Goal: Information Seeking & Learning: Learn about a topic

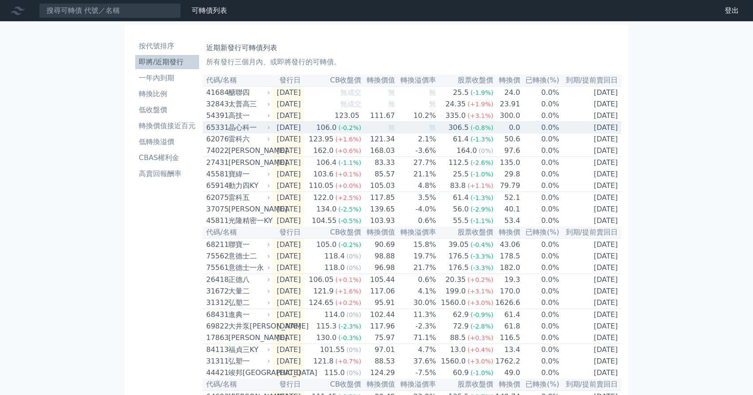
scroll to position [16, 0]
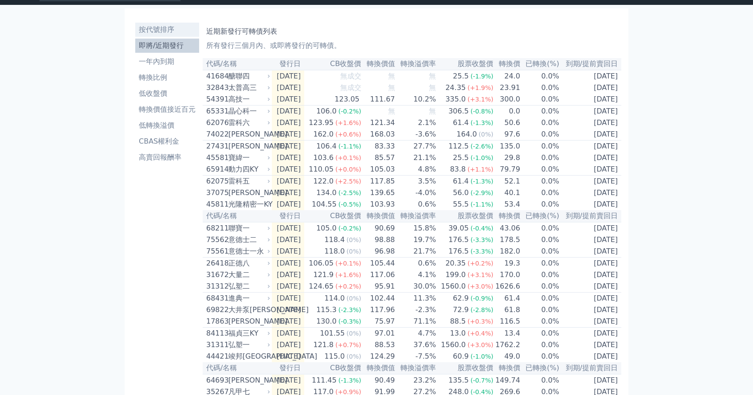
click at [156, 32] on li "按代號排序" at bounding box center [167, 29] width 64 height 11
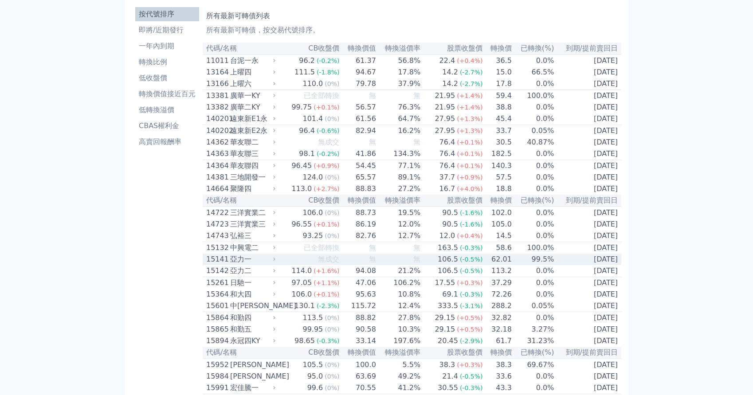
scroll to position [24, 0]
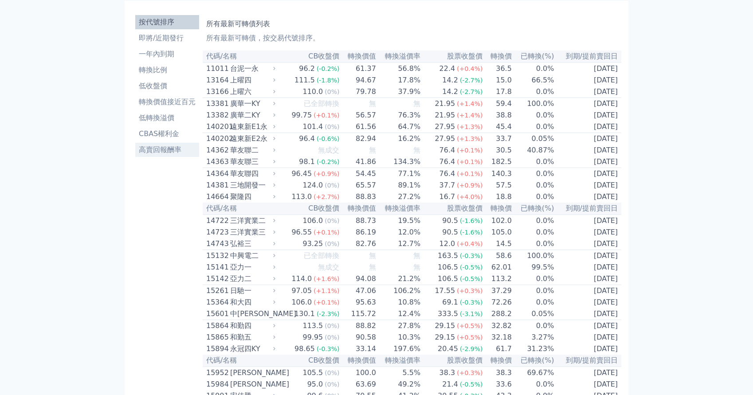
click at [158, 154] on li "高賣回報酬率" at bounding box center [167, 150] width 64 height 11
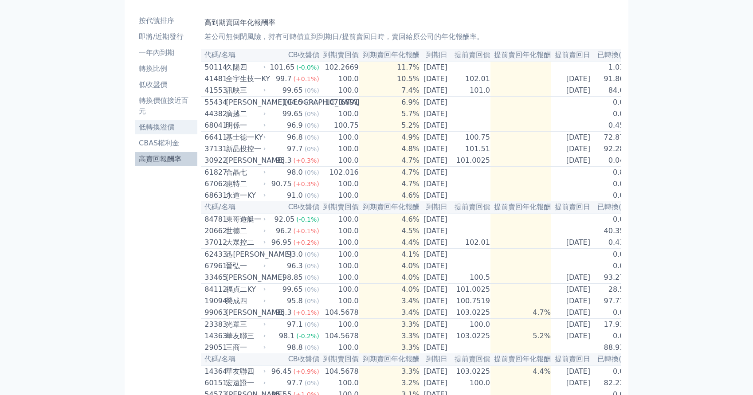
scroll to position [34, 0]
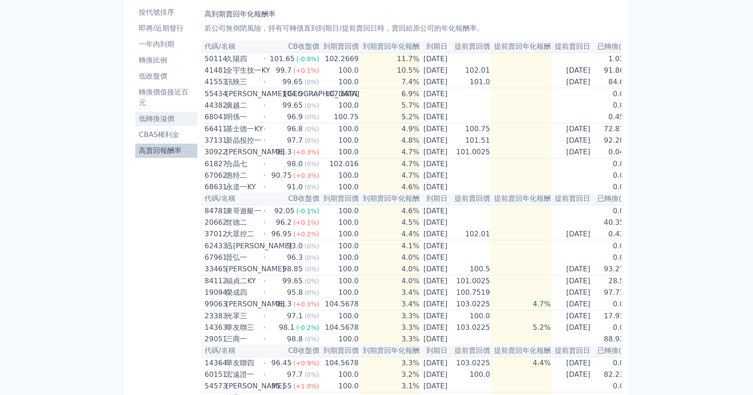
click at [157, 124] on link "低轉換溢價" at bounding box center [166, 119] width 62 height 14
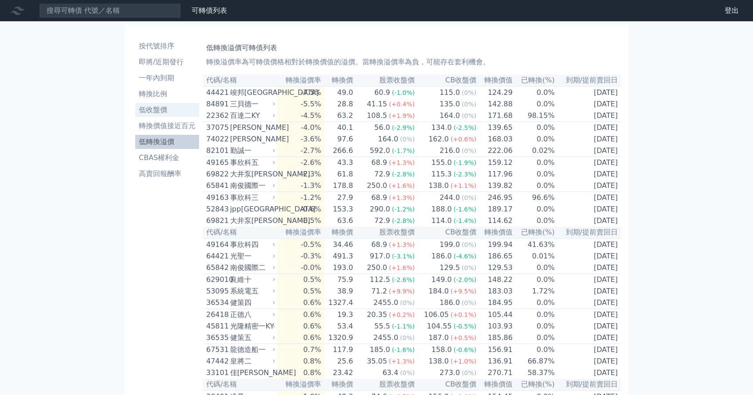
click at [151, 113] on li "低收盤價" at bounding box center [167, 110] width 64 height 11
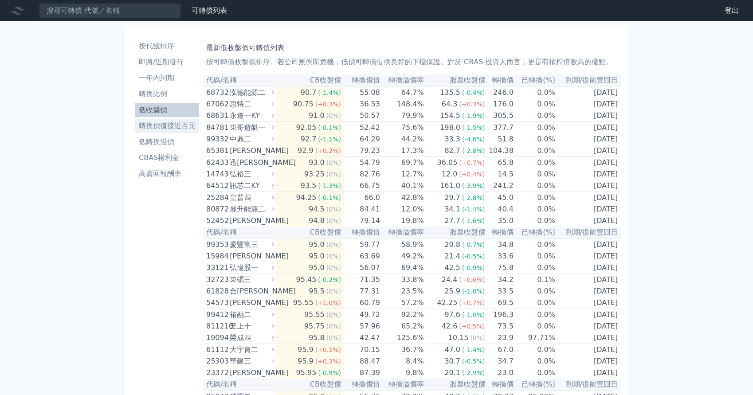
click at [153, 125] on li "轉換價值接近百元" at bounding box center [167, 126] width 64 height 11
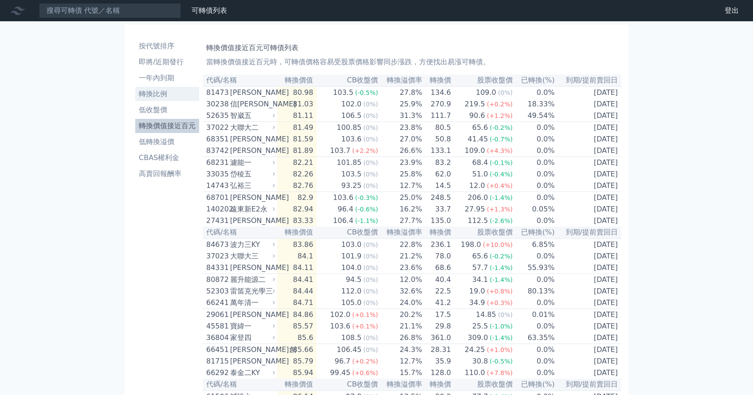
click at [152, 98] on li "轉換比例" at bounding box center [167, 94] width 64 height 11
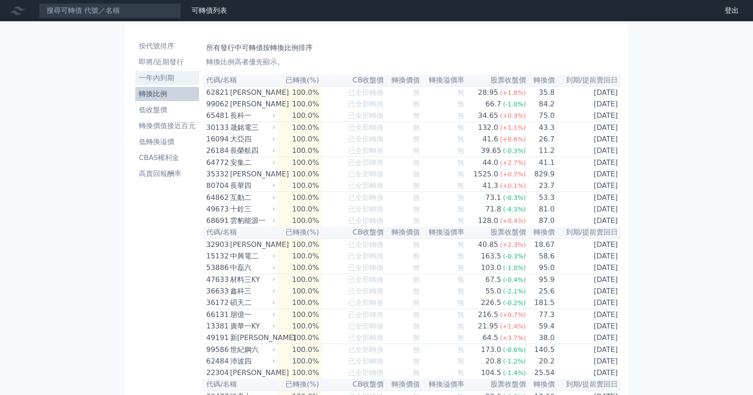
click at [153, 82] on li "一年內到期" at bounding box center [167, 78] width 64 height 11
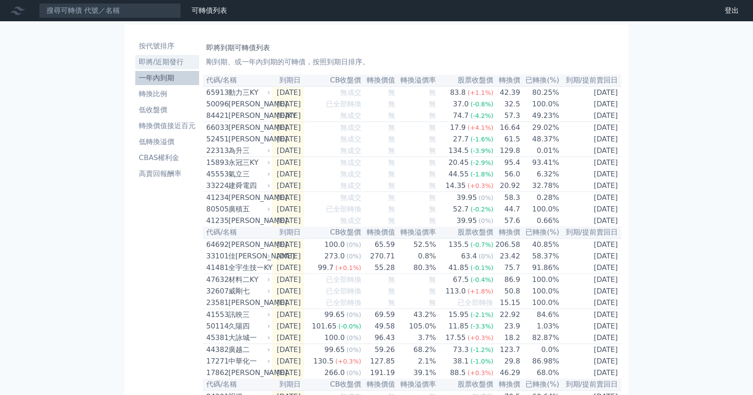
click at [157, 67] on link "即將/近期發行" at bounding box center [167, 62] width 64 height 14
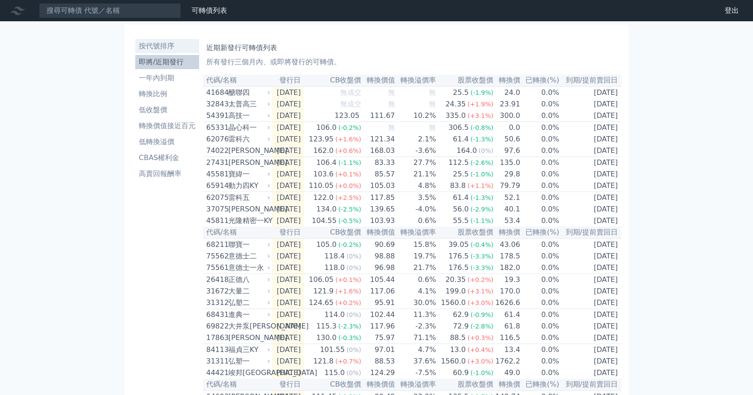
click at [159, 49] on li "按代號排序" at bounding box center [167, 46] width 64 height 11
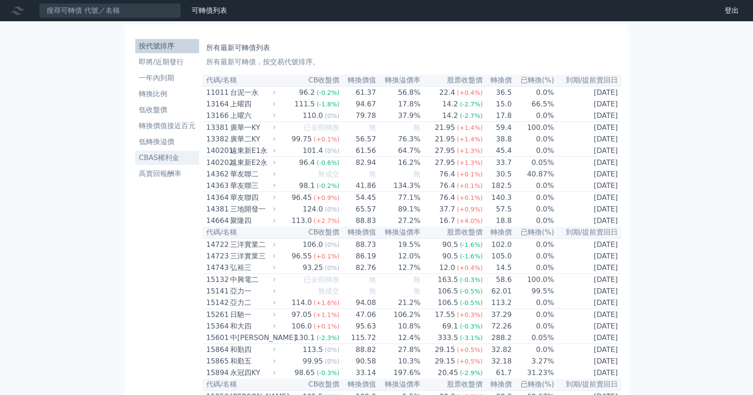
click at [154, 154] on li "CBAS權利金" at bounding box center [167, 158] width 64 height 11
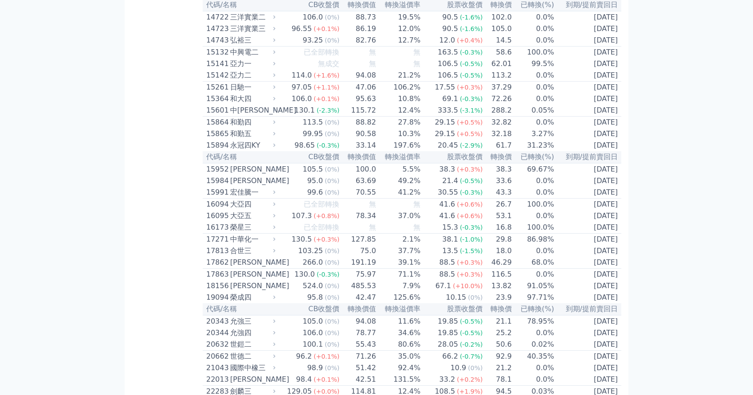
scroll to position [235, 0]
